Goal: Communication & Community: Answer question/provide support

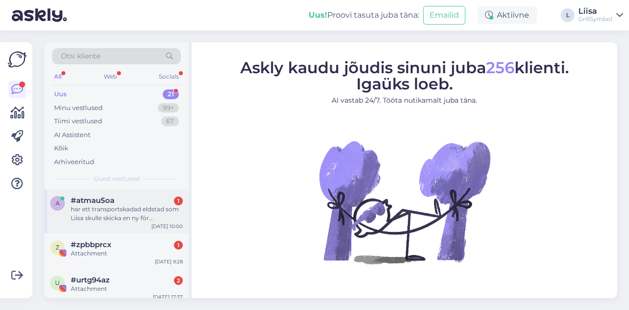
click at [88, 212] on div "har ett transportskadad eldstad som Liisa skulle skicka en ny för [PERSON_NAME]…" at bounding box center [127, 214] width 112 height 18
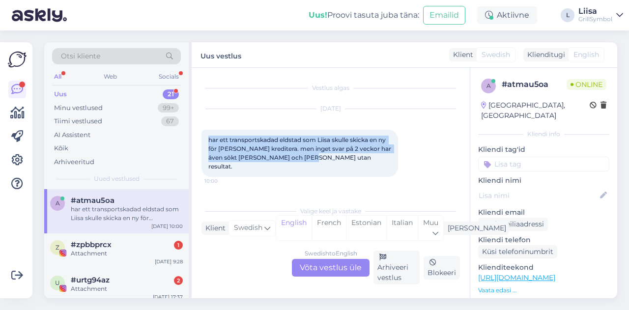
drag, startPoint x: 306, startPoint y: 157, endPoint x: 201, endPoint y: 142, distance: 106.3
click at [201, 142] on div "Vestlus algas [DATE] har ett transportskadad eldstad som Liisa skulle skicka en…" at bounding box center [331, 183] width 278 height 231
copy span "har ett transportskadad eldstad som Liisa skulle skicka en ny för [PERSON_NAME]…"
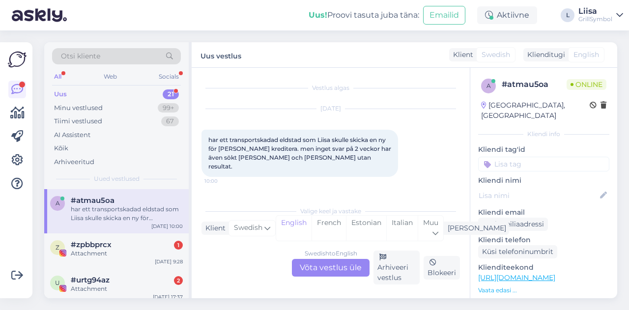
click at [306, 268] on div "Swedish to English Võta vestlus üle" at bounding box center [331, 268] width 78 height 18
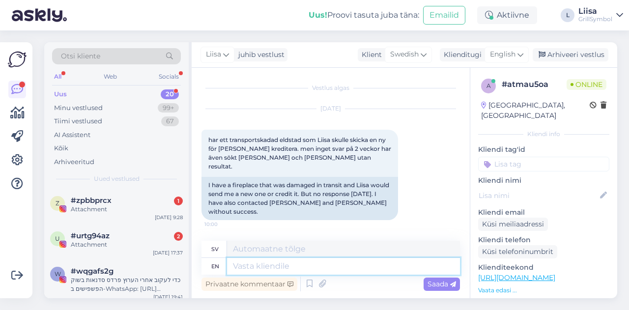
click at [252, 267] on textarea at bounding box center [343, 266] width 233 height 17
type textarea "Hi""
type textarea "Hej""
type textarea "Hi!"
type textarea "Hej!"
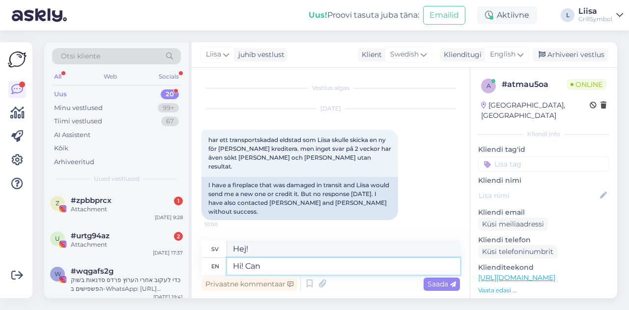
type textarea "Hi! Can"
type textarea "Hej! Kan"
type textarea "Hi! Can you p"
type textarea "Hej! Kan du"
type textarea "Hi! Can you please"
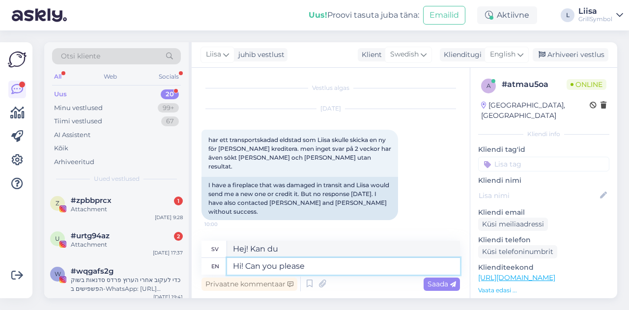
type textarea "Hej! Kan du vara snäll?"
type textarea "Hi! Can you please tell m"
type textarea "Hej! Kan du snälla berätta"
type textarea "Hi! Can you please tell me"
type textarea "Hej! Kan du snälla berätta för mig"
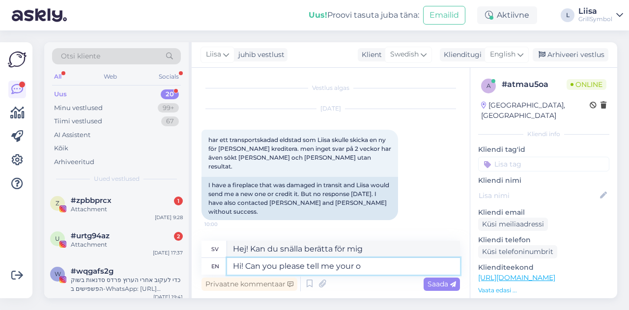
type textarea "Hi! Can you please tell me your or"
type textarea "Hej! Kan du snälla berätta för mig din"
type textarea "Hi! Can you please tell me your order n"
type textarea "Hej! Kan du berätta din beställning?"
type textarea "Hi! Can you please tell me your order number an"
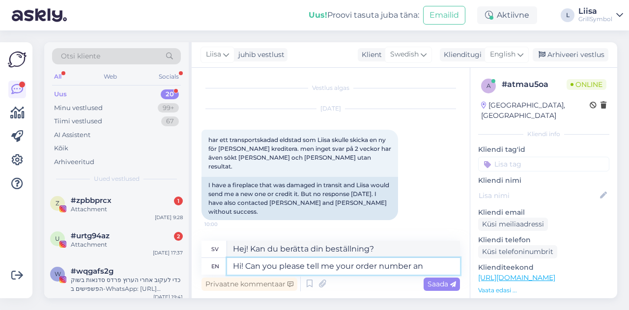
type textarea "Hej! Kan du ge mig ditt ordernummer?"
type textarea "Hi! Can you please tell me your order number and"
type textarea "Hej! Kan du ge mig ditt ordernummer och"
type textarea "Hi! Can you please tell me your order number and I q"
type textarea "Hej! Kan du ge mig ditt ordernummer så berättar jag"
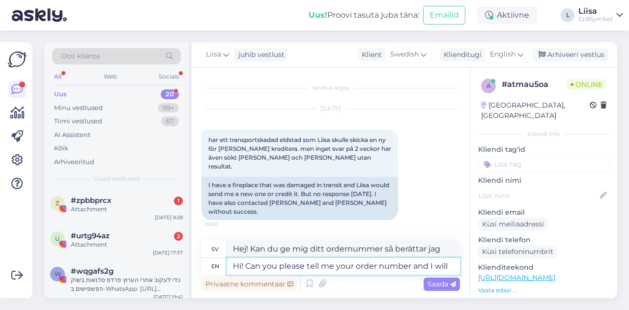
type textarea "Hi! Can you please tell me your order number and I will"
type textarea "Hej! Kan du ge mig ditt ordernummer så gör jag det"
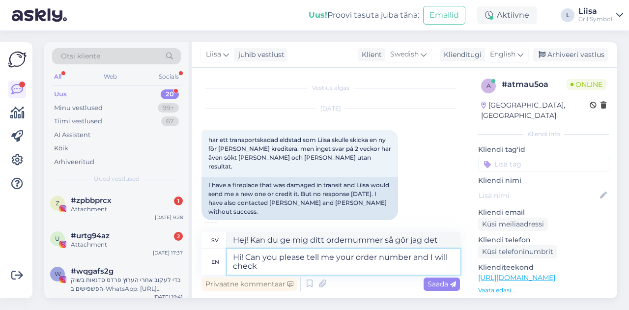
type textarea "Hi! Can you please tell me your order number and I will check i"
type textarea "Hej! Kan du ge mig ditt ordernummer så ska jag kolla det."
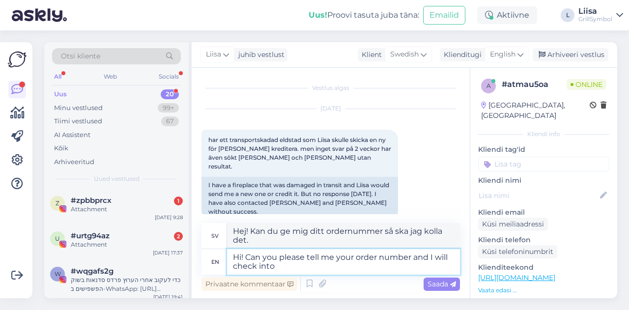
type textarea "Hi! Can you please tell me your order number and I will check into"
type textarea "Hej! Kan du ge mig ditt ordernummer [PERSON_NAME] jag upp det?"
type textarea "Hi! Can you please tell me your order number and I will check into it."
type textarea "Hej! Kan du ge mig ditt ordernummer så ska jag kolla upp det."
type textarea "Hi! Can you please tell me your order number and I will check into it. :) Sorry…"
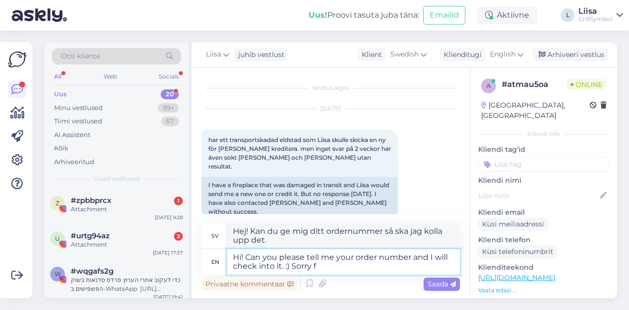
type textarea "Hej! Kan du ge mig ditt ordernummer så ska jag kolla upp det. :) Ursäkta"
type textarea "Hi! Can you please tell me your order number and I will check into it. :) Sorry…"
type textarea "Hej! Kan du ge mig ditt ordernummer så ska jag kolla upp det. :) Ursäkta att de…"
type textarea "Hi! Can you please tell me your order number and I will check into it. :) Sorry…"
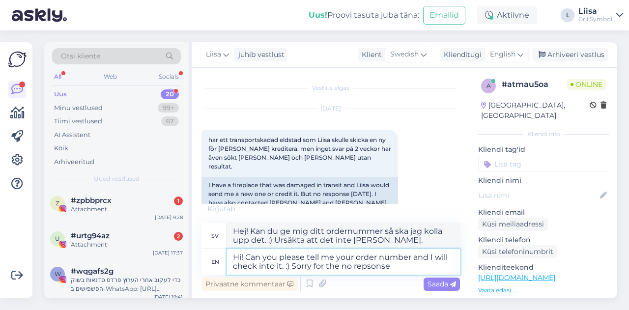
type textarea "Hej! Kan du ge mig ditt ordernummer så ska jag kolla upp det. :) Ursäkta att ja…"
type textarea "Hi! Can you please tell me your order number and I will check into it. :) Sorry…"
type textarea "Hej! Kan du ge mig ditt ordernummer så ska jag kolla upp det. :) Ursäkta att ja…"
type textarea "Hi! Can you please tell me your order number and I will check into it. :) Sorry…"
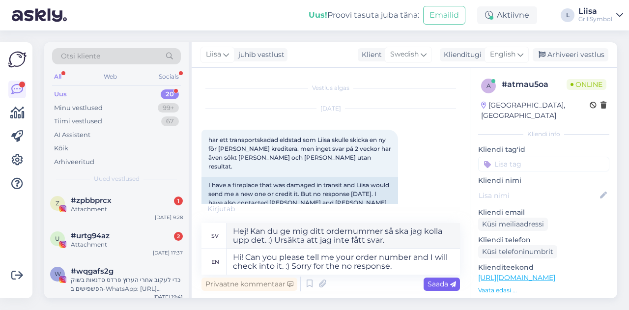
click at [453, 283] on icon at bounding box center [453, 285] width 6 height 6
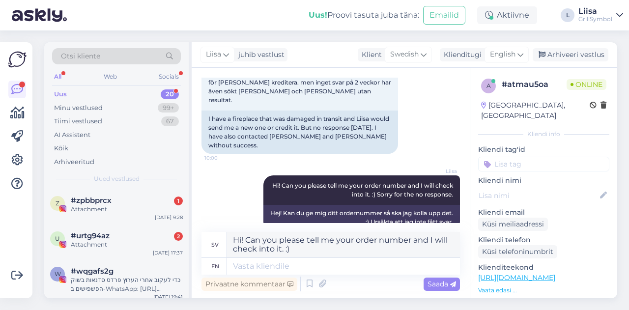
scroll to position [75, 0]
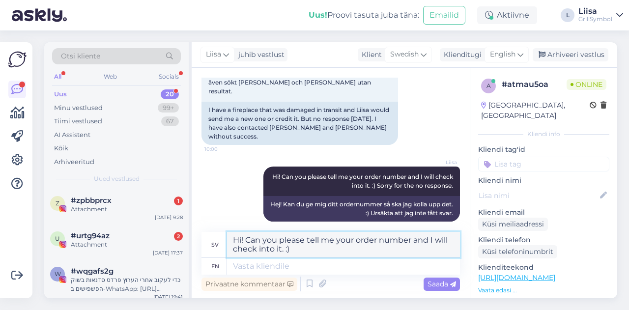
click at [285, 250] on textarea "Hi! Can you please tell me your order number and I will check into it. :)" at bounding box center [343, 245] width 233 height 26
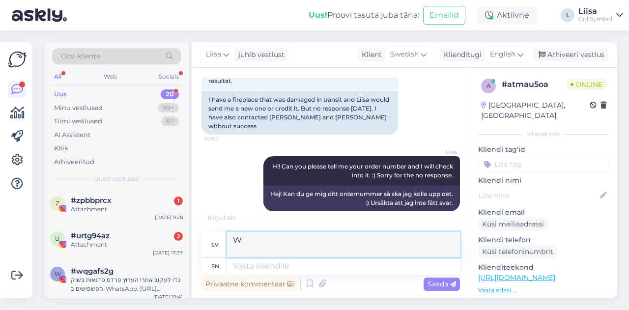
scroll to position [125, 0]
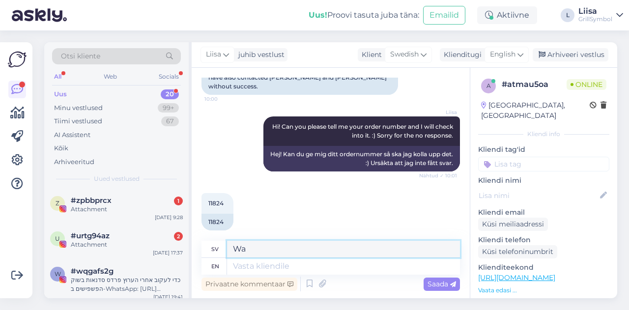
type textarea "W"
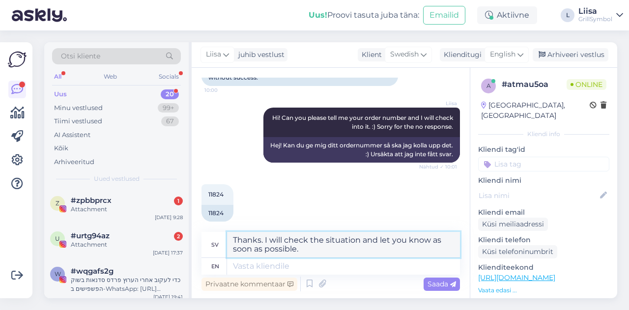
type textarea "Thanks. I will check the situation and let you know as soon as possible."
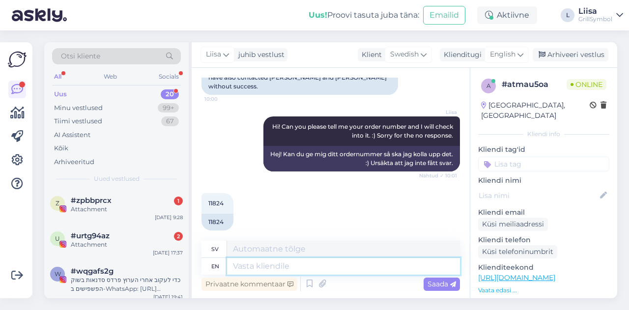
click at [286, 269] on textarea at bounding box center [343, 266] width 233 height 17
paste textarea "Thanks. I will check the situation and let you know as soon as possible."
type textarea "Thanks. I will check the situation and let you know as soon as possible."
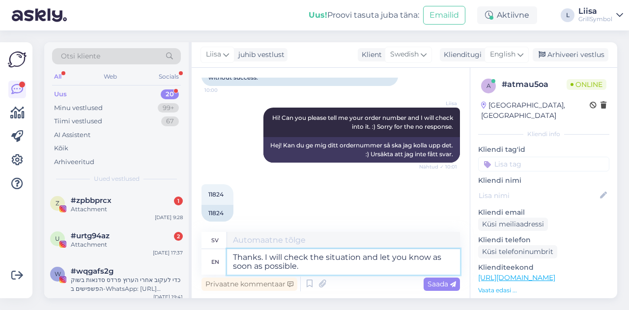
type textarea "Tack. Jag ska kolla läget och meddela dig så snart som möjligt."
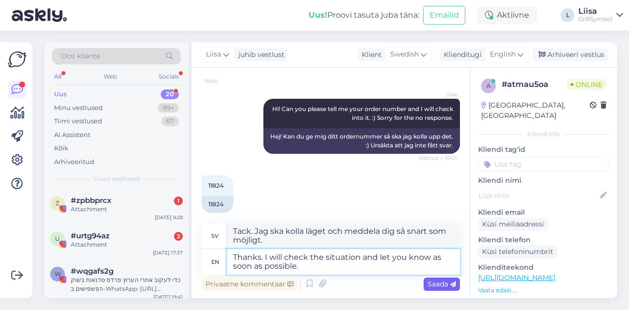
type textarea "Thanks. I will check the situation and let you know as soon as possible."
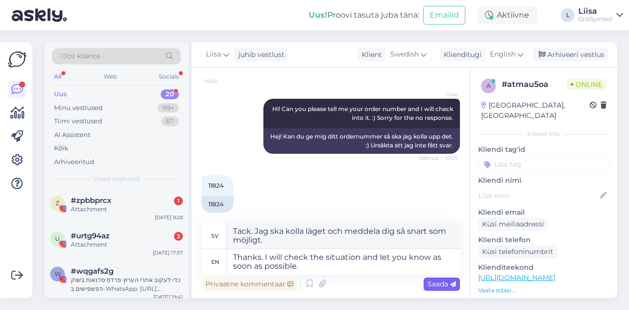
click at [432, 283] on span "Saada" at bounding box center [442, 284] width 29 height 9
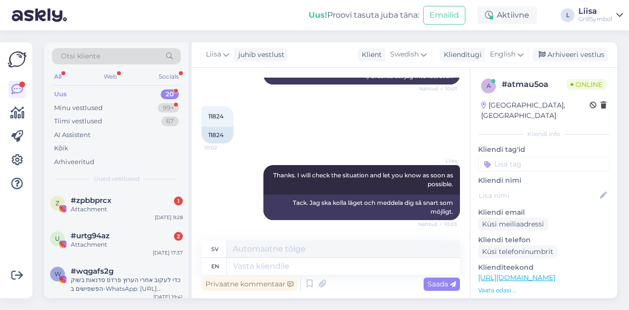
scroll to position [261, 0]
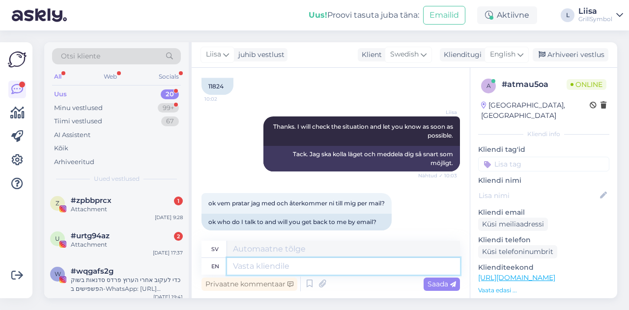
click at [255, 269] on textarea at bounding box center [343, 266] width 233 height 17
type textarea "I"
type textarea "Jag"
type textarea "I will"
type textarea "Jag kommer att"
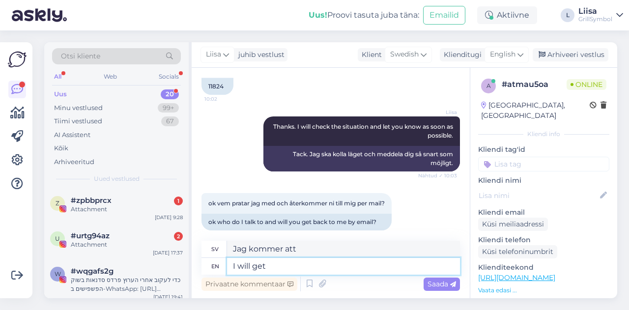
type textarea "I will get b"
type textarea "Jag kommer att få"
type textarea "I will get bac"
type textarea "Jag kommer tillbaka"
type textarea "I wil"
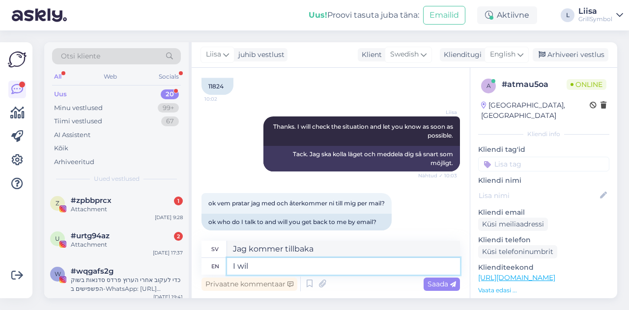
type textarea "Jag kommer att få"
type textarea "I wi"
type textarea "Jag kommer att"
type textarea "I"
type textarea "Jag"
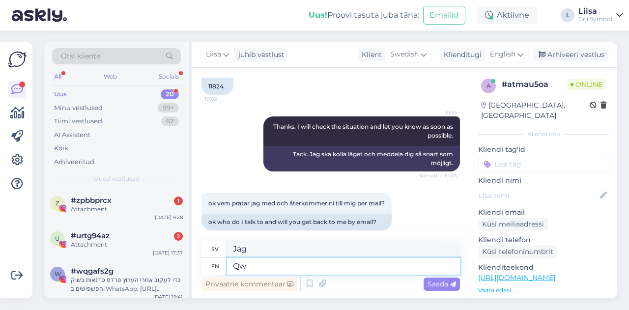
type textarea "Q"
type textarea "We"
type textarea "Vi"
type textarea "We will g"
type textarea "Vi kommer att"
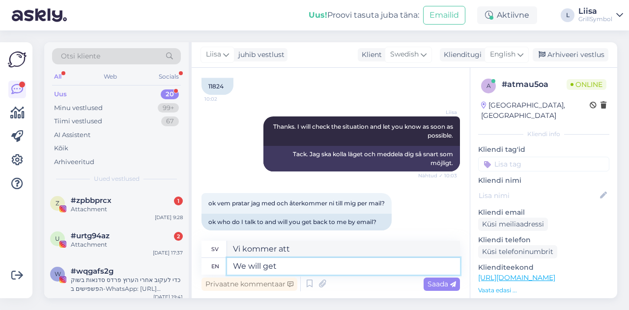
type textarea "We will get"
type textarea "Vi kommer att få"
type textarea "We will get back"
type textarea "Vi kommer tillbaka"
type textarea "We will get back to"
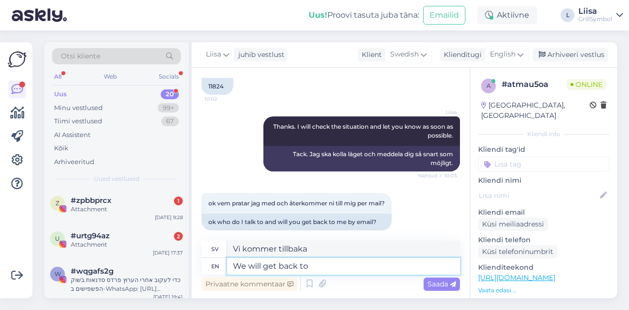
type textarea "Vi återkommer till"
type textarea "We will get back to you b"
type textarea "Vi återkommer till dig"
type textarea "We will get back to you by"
type textarea "Vi återkommer till dig senast"
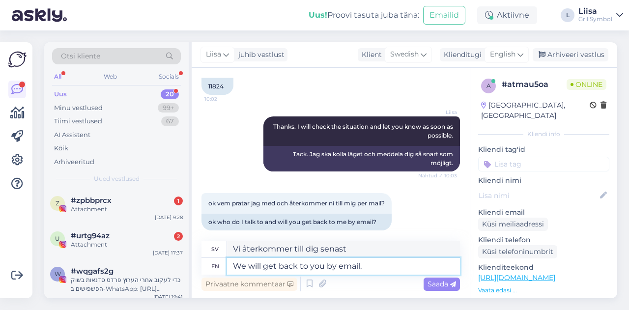
type textarea "We will get back to you by email."
type textarea "Vi återkommer till dig via e-post."
type textarea "We will get back to you by email. :)"
type textarea "Vi återkommer till dig via e-post. :)"
type textarea "We will get back to you by email. :)"
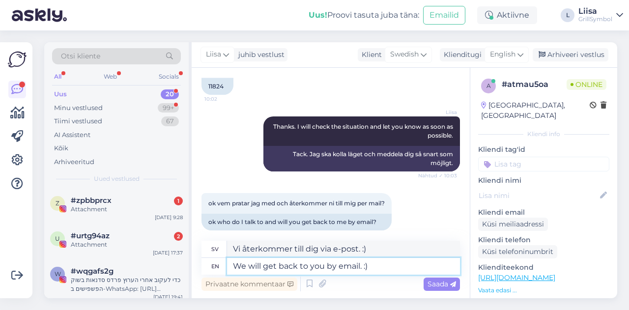
scroll to position [338, 0]
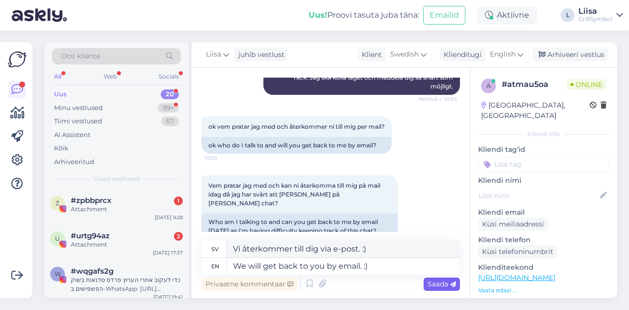
click at [425, 282] on div "Saada" at bounding box center [442, 284] width 36 height 13
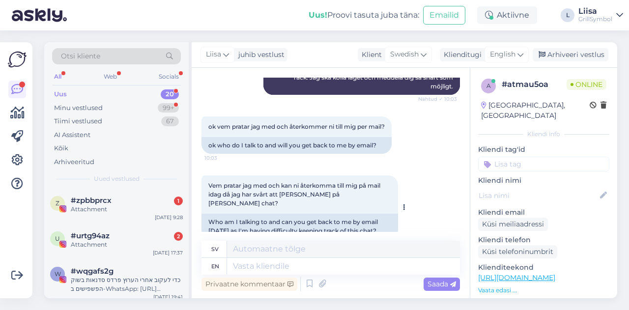
scroll to position [397, 0]
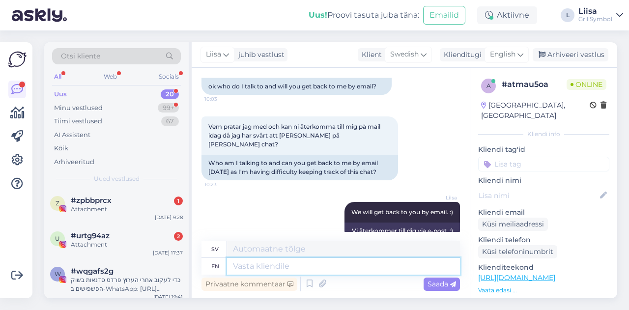
click at [308, 274] on textarea at bounding box center [343, 266] width 233 height 17
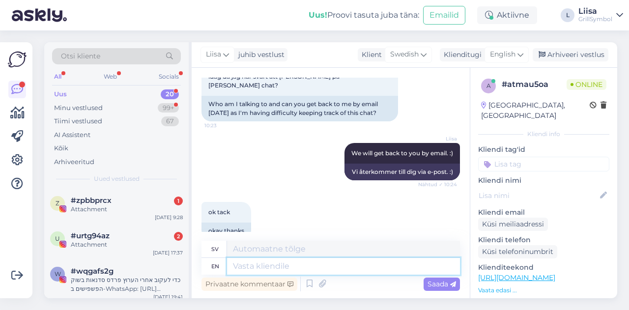
click at [252, 267] on textarea at bounding box center [343, 266] width 233 height 17
